Goal: Transaction & Acquisition: Purchase product/service

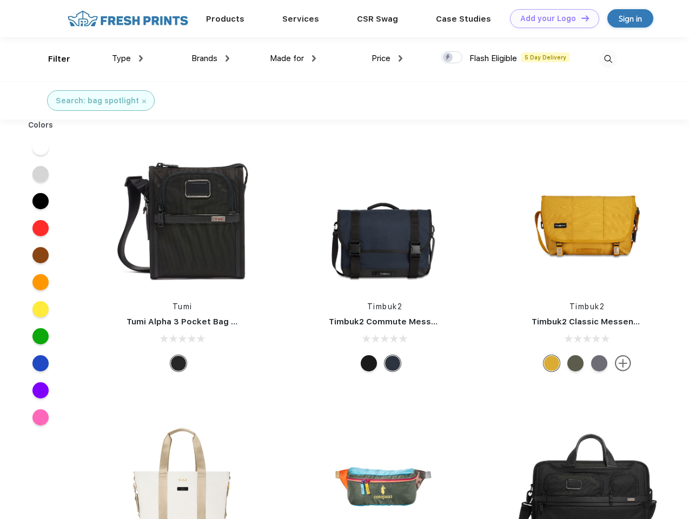
click at [551, 18] on link "Add your Logo Design Tool" at bounding box center [554, 18] width 89 height 19
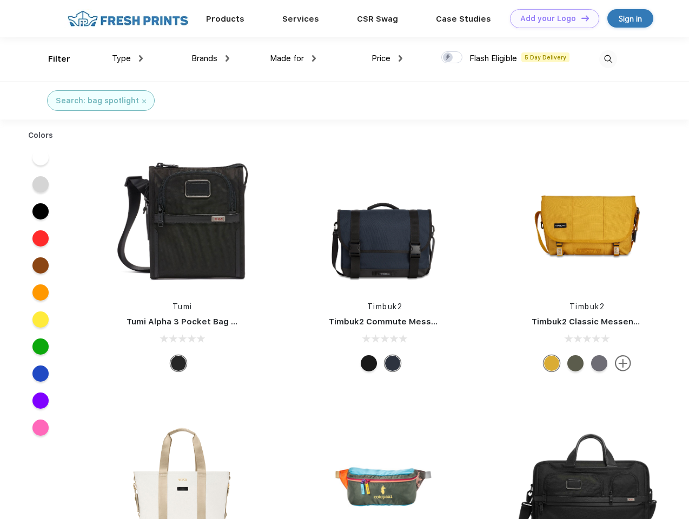
click at [0, 0] on div "Design Tool" at bounding box center [0, 0] width 0 height 0
click at [581, 18] on link "Add your Logo Design Tool" at bounding box center [554, 18] width 89 height 19
click at [52, 59] on div "Filter" at bounding box center [59, 59] width 22 height 12
click at [128, 58] on span "Type" at bounding box center [121, 59] width 19 height 10
click at [210, 58] on span "Brands" at bounding box center [205, 59] width 26 height 10
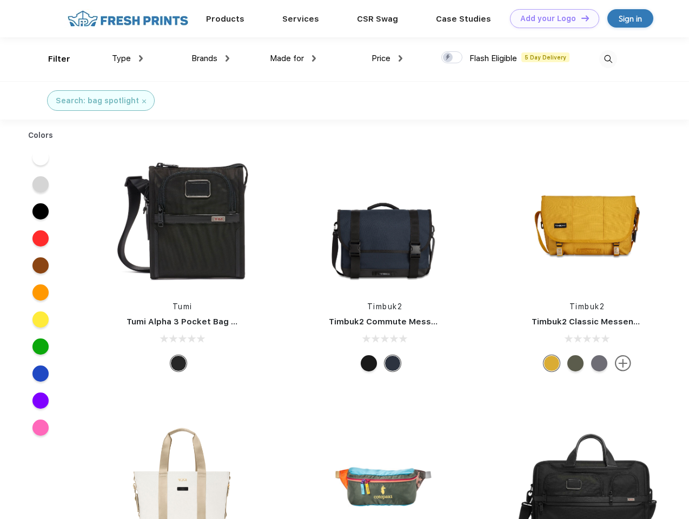
click at [293, 58] on span "Made for" at bounding box center [287, 59] width 34 height 10
click at [387, 58] on span "Price" at bounding box center [381, 59] width 19 height 10
click at [452, 58] on div at bounding box center [452, 57] width 21 height 12
click at [449, 58] on input "checkbox" at bounding box center [445, 54] width 7 height 7
click at [608, 59] on img at bounding box center [609, 59] width 18 height 18
